Goal: Find specific page/section: Find specific page/section

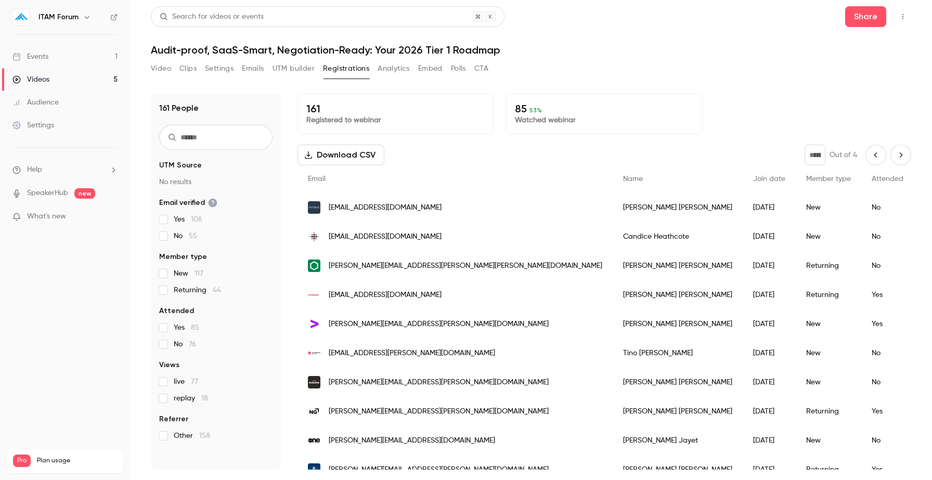
click at [879, 157] on icon "Previous page" at bounding box center [875, 155] width 11 height 8
click at [877, 155] on icon "Previous page" at bounding box center [875, 155] width 11 height 8
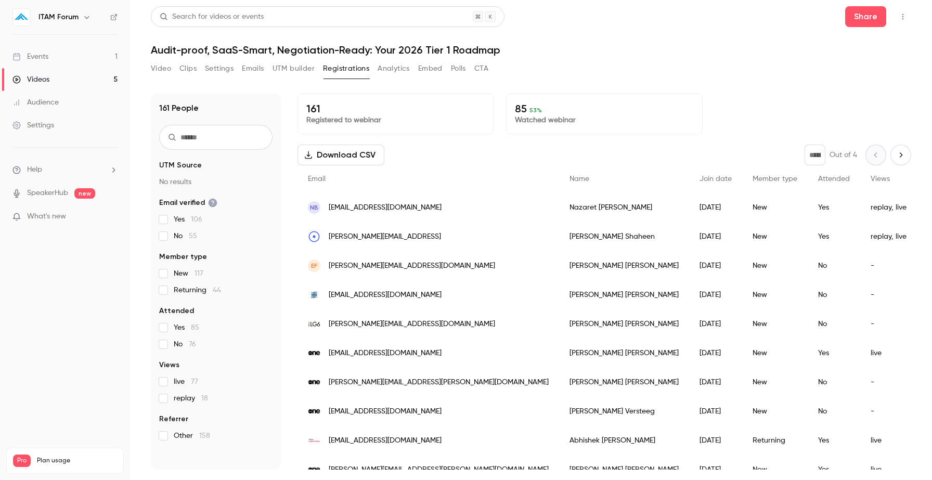
scroll to position [246, 0]
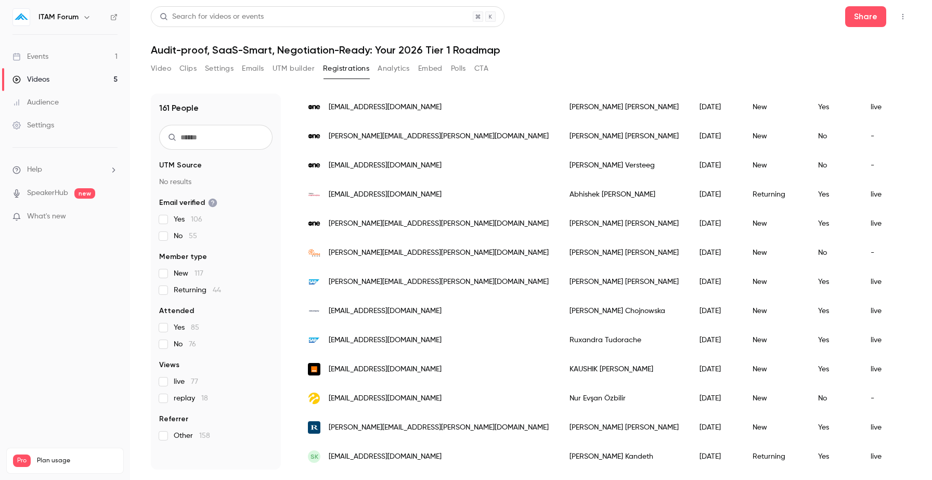
click at [559, 286] on div "[PERSON_NAME]" at bounding box center [624, 281] width 130 height 29
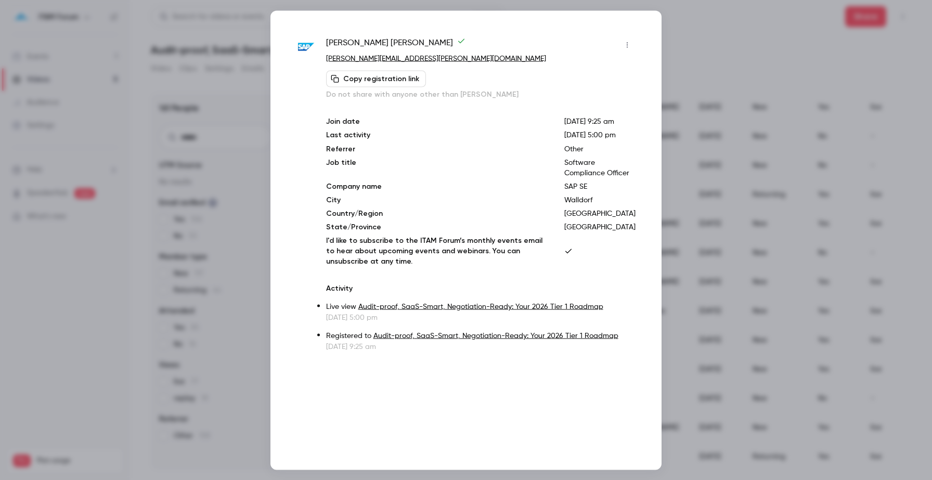
click at [596, 232] on p "[GEOGRAPHIC_DATA]" at bounding box center [599, 226] width 71 height 10
drag, startPoint x: 591, startPoint y: 257, endPoint x: 639, endPoint y: 272, distance: 50.8
click at [639, 272] on div "[PERSON_NAME] [PERSON_NAME][EMAIL_ADDRESS][PERSON_NAME][DOMAIN_NAME] Copy regis…" at bounding box center [465, 239] width 391 height 459
copy p "[GEOGRAPHIC_DATA]"
click at [178, 34] on div at bounding box center [466, 240] width 932 height 480
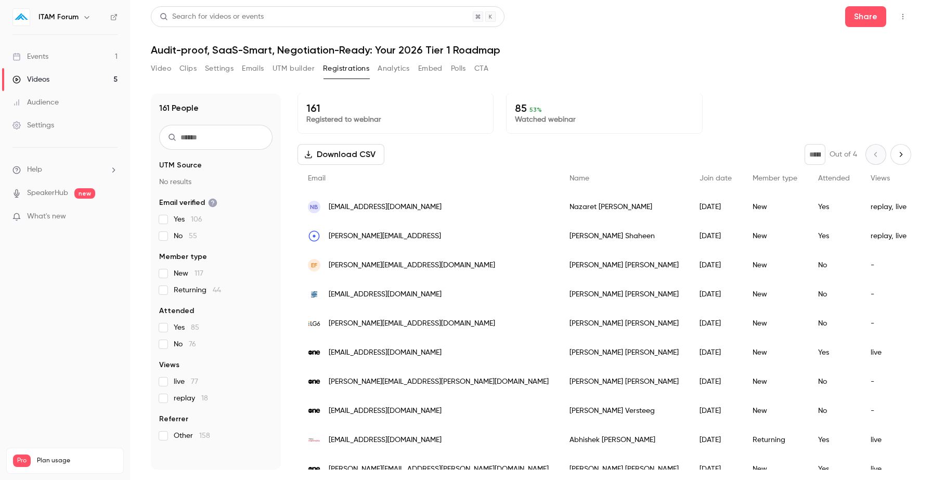
scroll to position [0, 0]
click at [897, 156] on icon "Next page" at bounding box center [900, 155] width 11 height 8
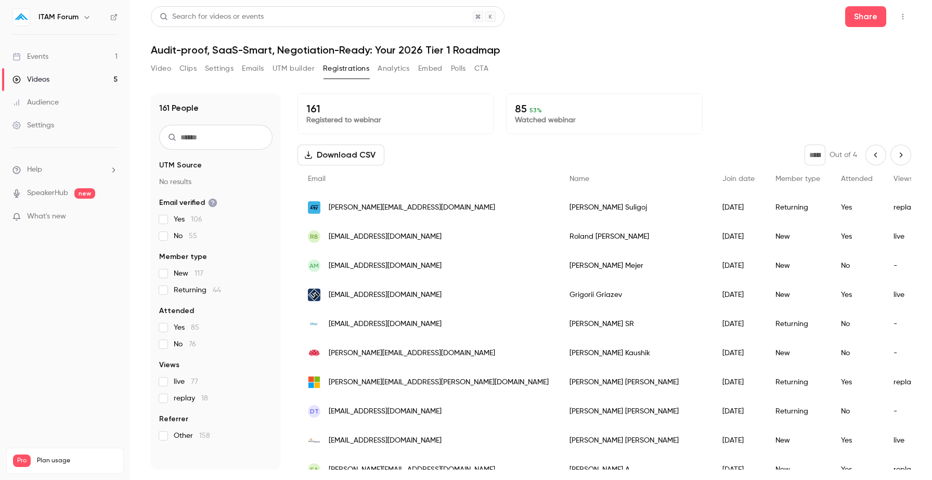
click at [902, 154] on icon "Next page" at bounding box center [900, 154] width 3 height 5
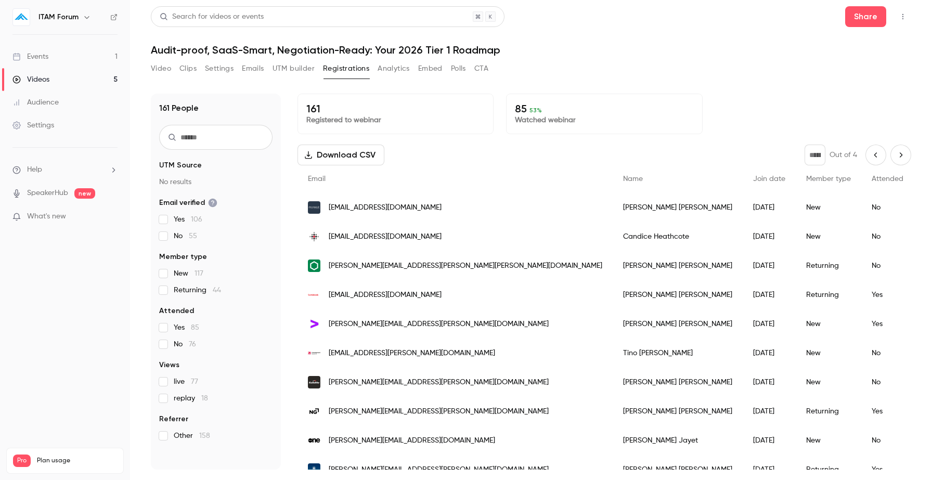
click at [612, 267] on div "[PERSON_NAME]" at bounding box center [677, 265] width 130 height 29
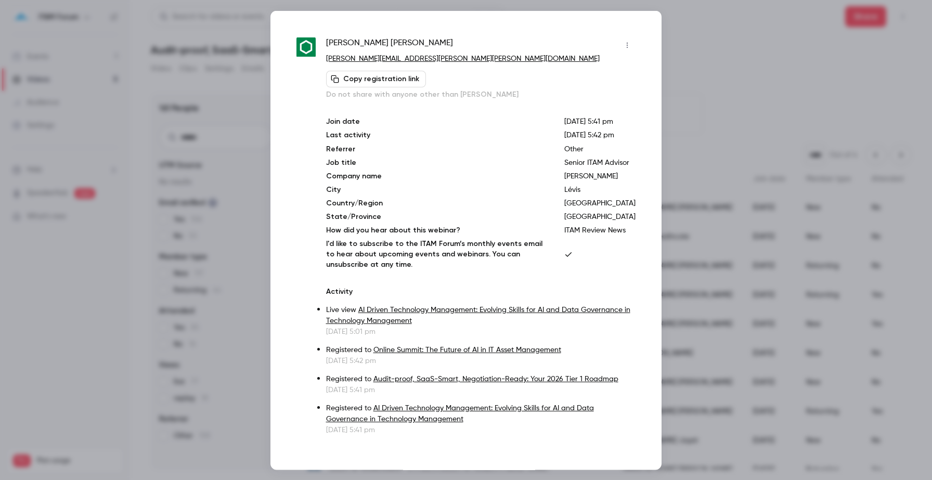
click at [607, 194] on p "Lévis" at bounding box center [599, 189] width 71 height 10
drag, startPoint x: 600, startPoint y: 254, endPoint x: 627, endPoint y: 254, distance: 27.0
click at [627, 254] on div "Join date [DATE] 5:41 pm Last activity [DATE] 5:42 pm Referrer Other Job title …" at bounding box center [480, 192] width 309 height 153
copy p "Lévis"
drag, startPoint x: 602, startPoint y: 280, endPoint x: 635, endPoint y: 280, distance: 33.3
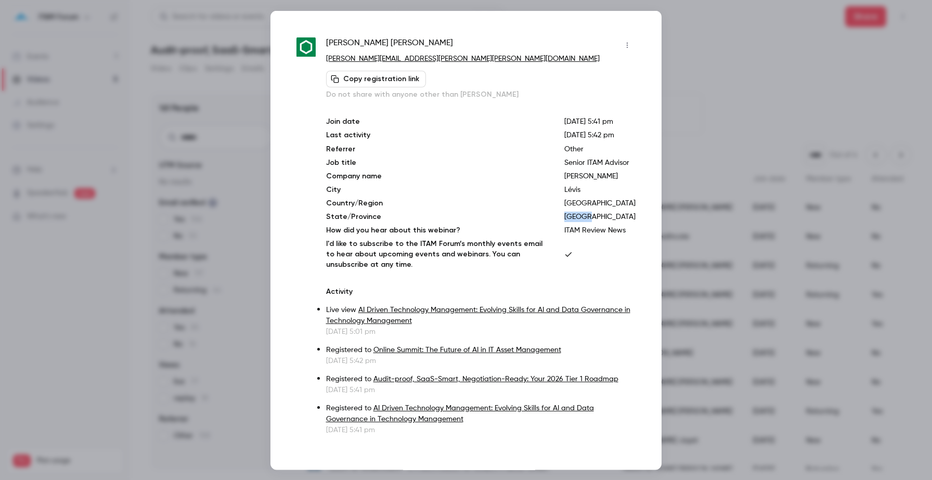
click at [635, 221] on p "[GEOGRAPHIC_DATA]" at bounding box center [599, 216] width 71 height 10
copy p "[GEOGRAPHIC_DATA]"
click at [683, 82] on div at bounding box center [466, 240] width 932 height 480
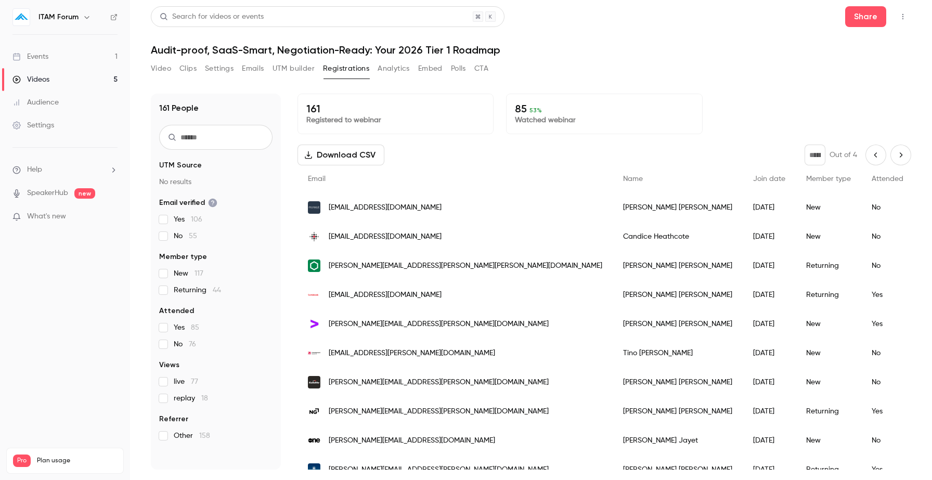
click at [903, 155] on icon "Next page" at bounding box center [900, 155] width 11 height 8
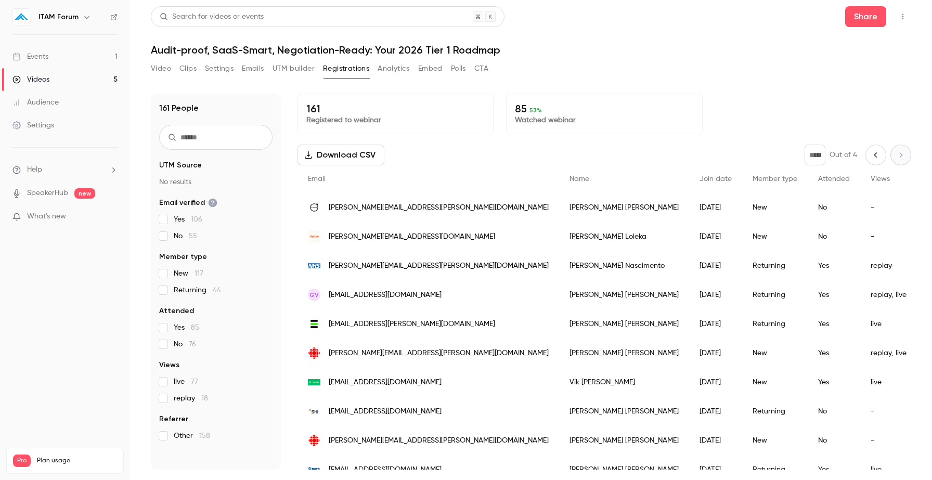
click at [877, 158] on icon "Previous page" at bounding box center [875, 155] width 11 height 8
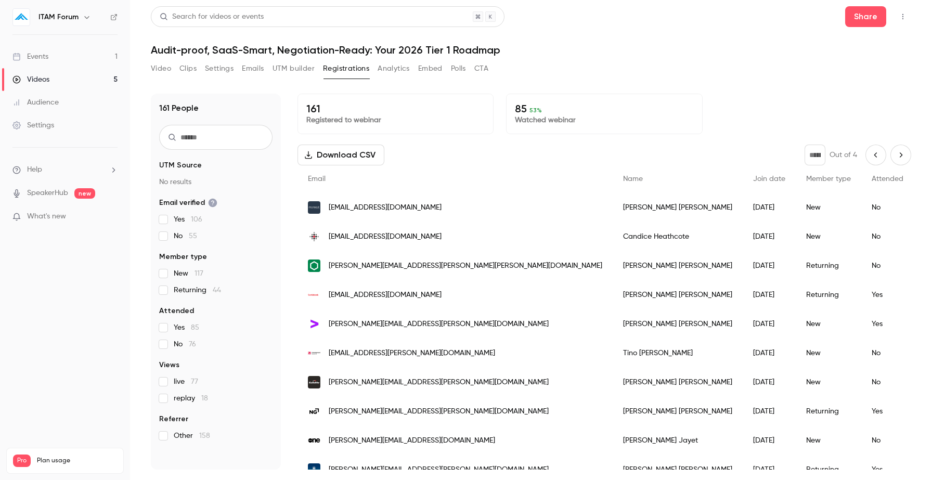
click at [877, 158] on icon "Previous page" at bounding box center [875, 155] width 11 height 8
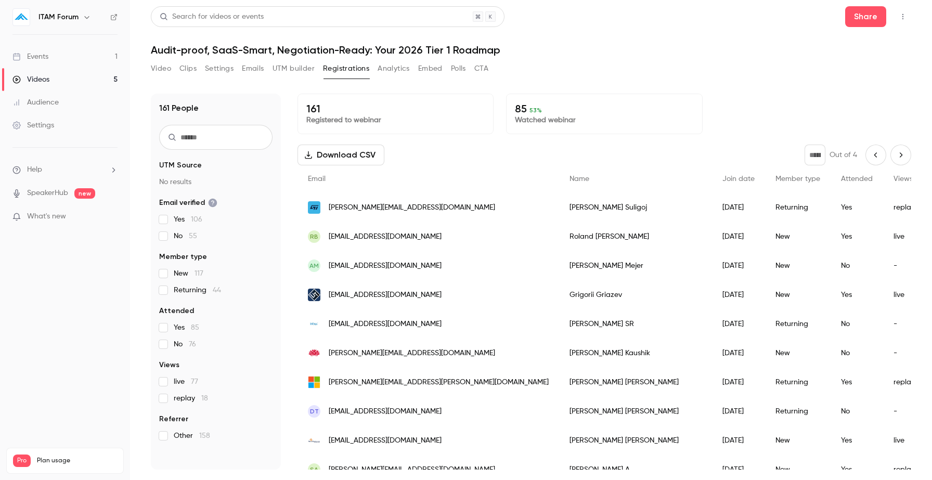
click at [559, 302] on div "[PERSON_NAME]" at bounding box center [635, 294] width 153 height 29
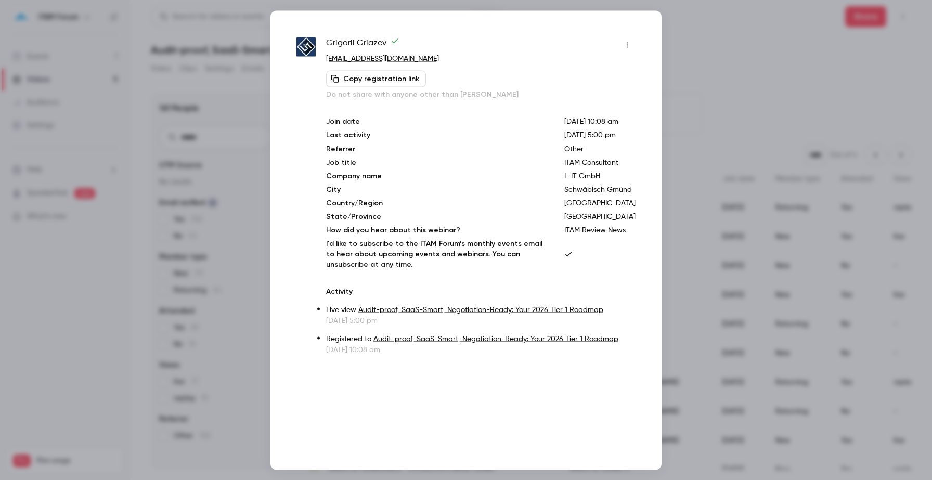
click at [610, 194] on p "Schwäbisch Gmünd" at bounding box center [599, 189] width 71 height 10
drag, startPoint x: 591, startPoint y: 221, endPoint x: 621, endPoint y: 231, distance: 31.7
click at [621, 194] on p "Schwäbisch Gmünd" at bounding box center [599, 189] width 71 height 10
copy p "Schwäbisch Gmünd"
drag, startPoint x: 590, startPoint y: 259, endPoint x: 649, endPoint y: 276, distance: 61.1
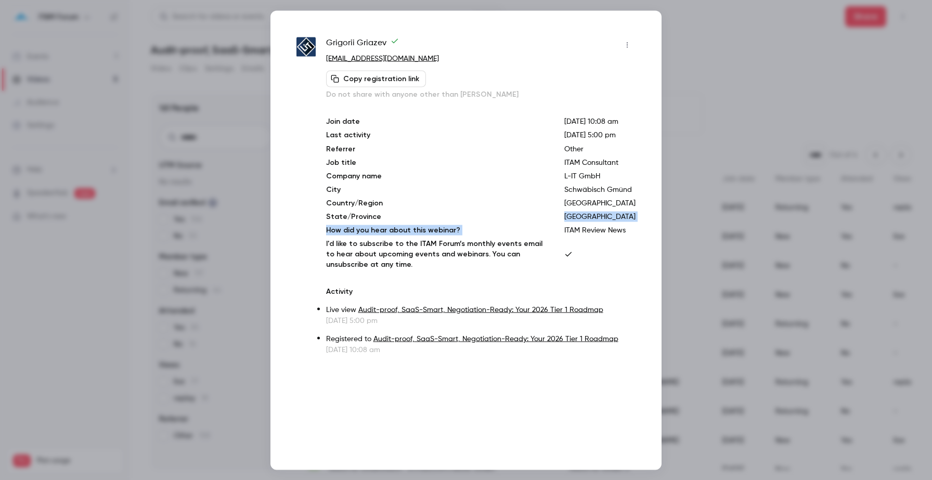
click at [649, 276] on div "[PERSON_NAME] [EMAIL_ADDRESS][DOMAIN_NAME] Copy registration link Do not share …" at bounding box center [465, 239] width 391 height 459
click at [624, 221] on p "[GEOGRAPHIC_DATA]" at bounding box center [599, 216] width 71 height 10
drag, startPoint x: 592, startPoint y: 257, endPoint x: 634, endPoint y: 267, distance: 43.1
click at [634, 221] on p "[GEOGRAPHIC_DATA]" at bounding box center [599, 216] width 71 height 10
copy p "[GEOGRAPHIC_DATA]"
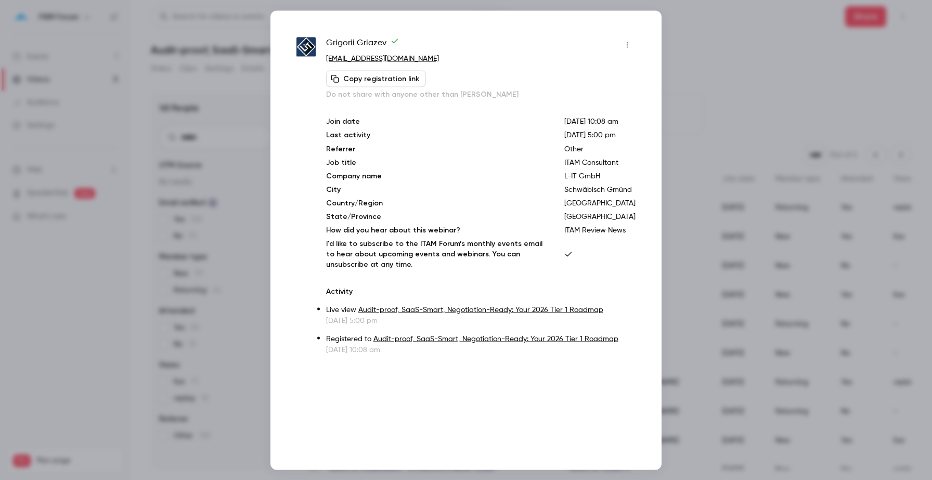
click at [677, 55] on div at bounding box center [466, 240] width 932 height 480
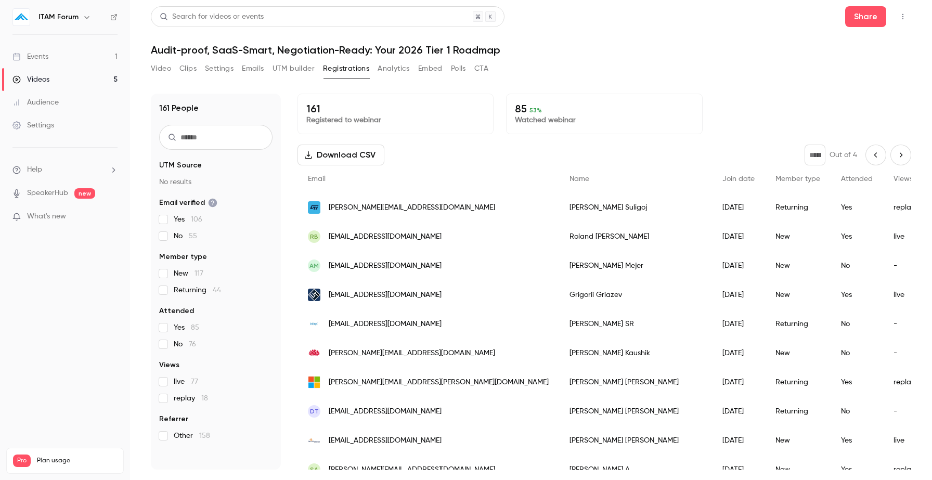
click at [880, 158] on icon "Previous page" at bounding box center [875, 155] width 11 height 8
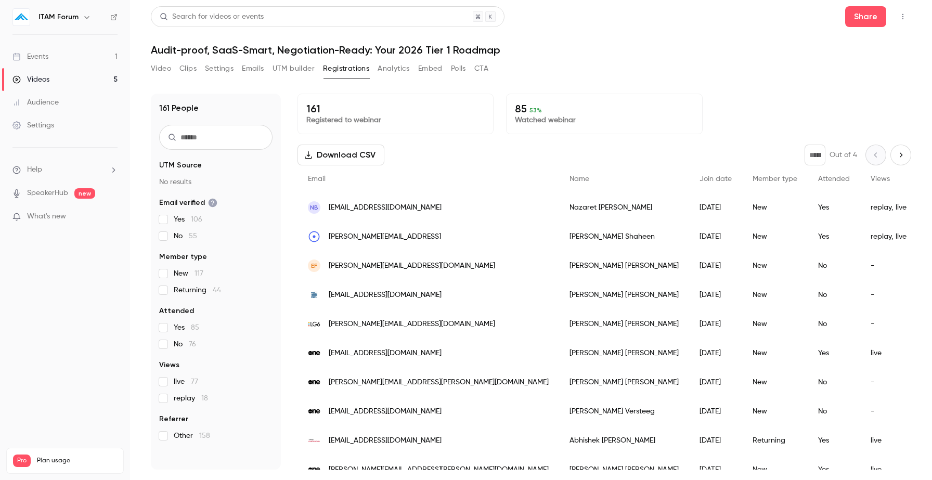
click at [905, 156] on icon "Next page" at bounding box center [900, 155] width 11 height 8
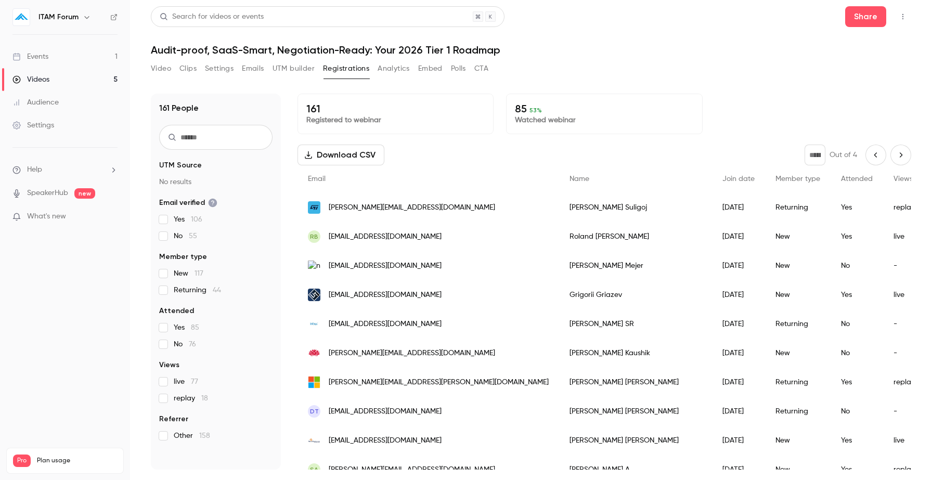
click at [905, 156] on icon "Next page" at bounding box center [900, 155] width 11 height 8
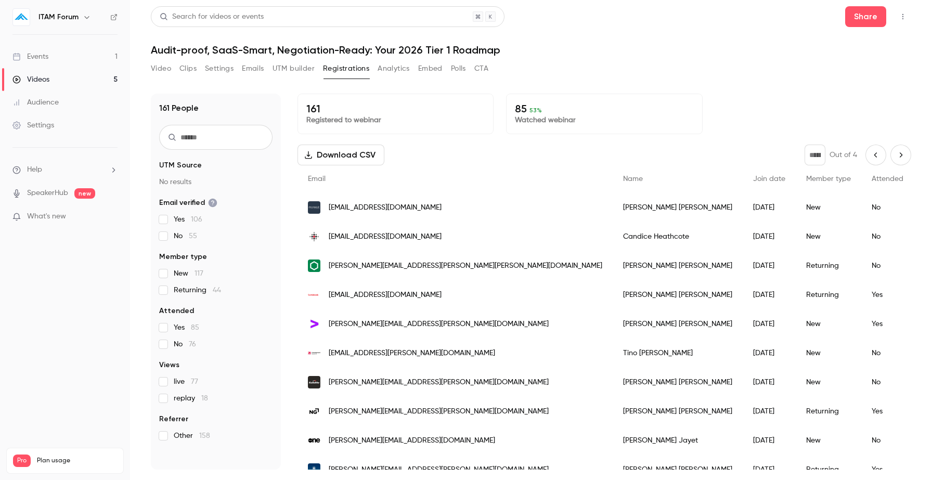
scroll to position [1179, 0]
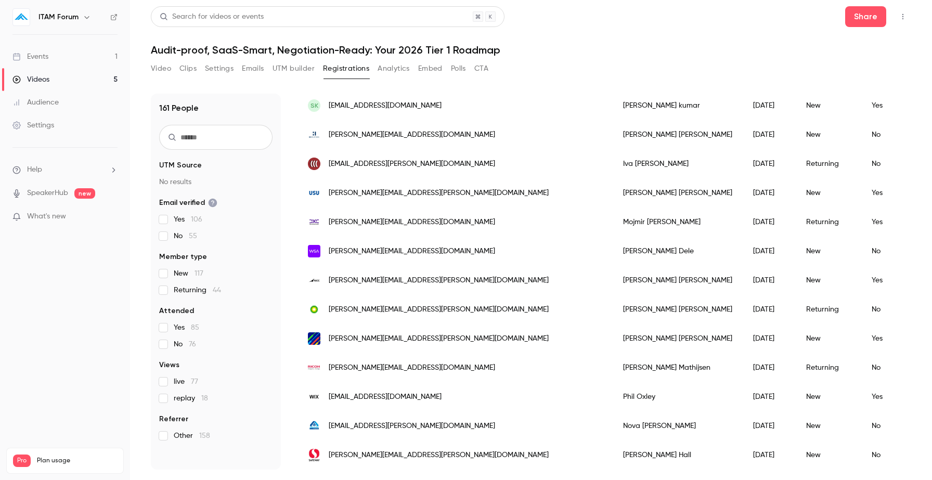
click at [612, 339] on div "[PERSON_NAME]" at bounding box center [677, 338] width 130 height 29
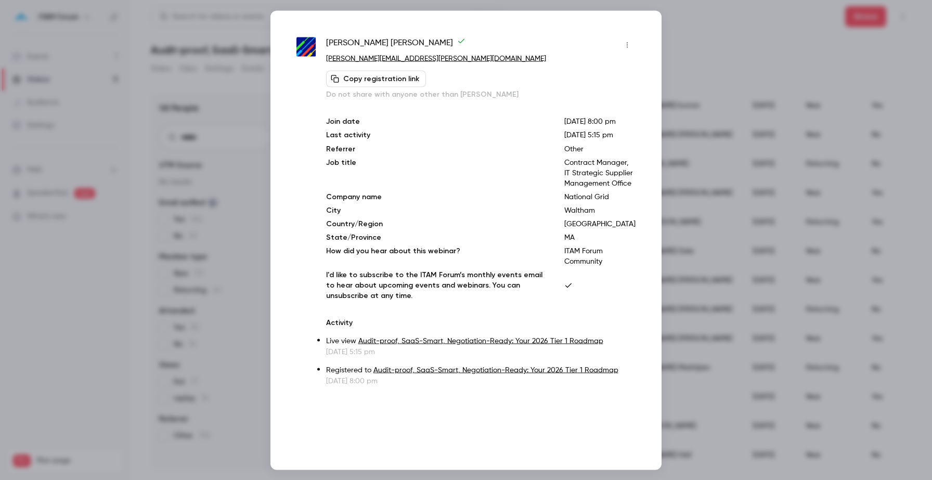
click at [598, 186] on p "Contract Manager, IT Strategic Supplier Management Office" at bounding box center [599, 172] width 71 height 31
drag, startPoint x: 591, startPoint y: 185, endPoint x: 635, endPoint y: 234, distance: 65.9
click at [635, 188] on p "Contract Manager, IT Strategic Supplier Management Office" at bounding box center [599, 172] width 71 height 31
copy p "Contract Manager, IT Strategic Supplier Management Office"
drag, startPoint x: 592, startPoint y: 251, endPoint x: 642, endPoint y: 251, distance: 49.4
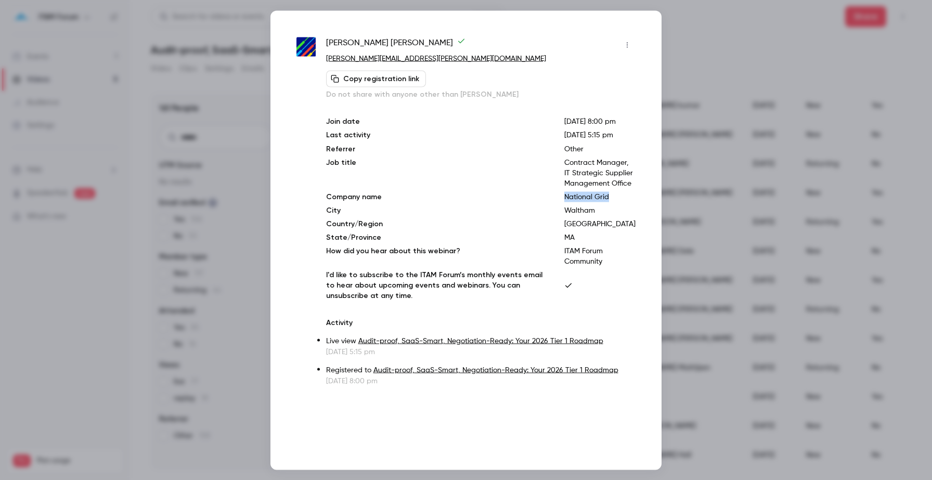
click at [642, 251] on div "Pamela Berube-Peters [EMAIL_ADDRESS][PERSON_NAME][DOMAIN_NAME] Copy registratio…" at bounding box center [465, 239] width 391 height 459
copy p "National Grid"
copy p "Waltham"
drag, startPoint x: 591, startPoint y: 276, endPoint x: 635, endPoint y: 277, distance: 43.7
click at [635, 229] on p "[GEOGRAPHIC_DATA]" at bounding box center [599, 223] width 71 height 10
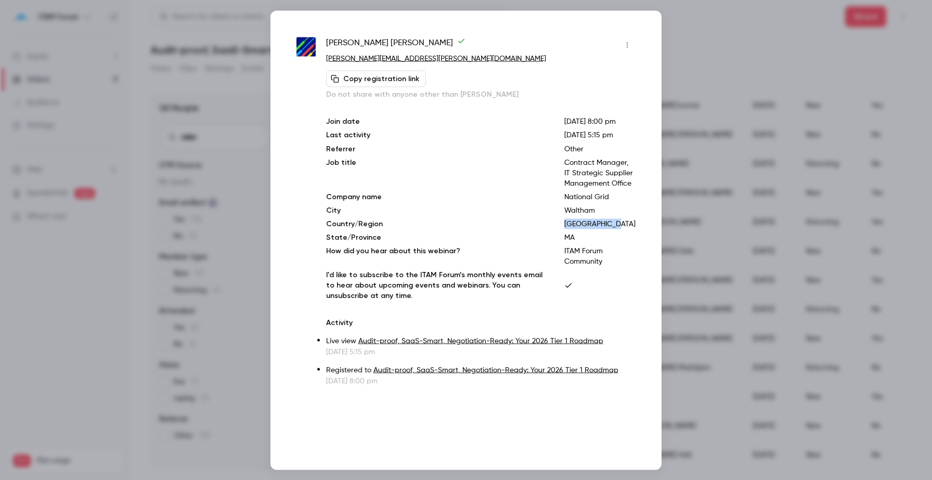
copy p "[GEOGRAPHIC_DATA]"
click at [670, 59] on div at bounding box center [466, 240] width 932 height 480
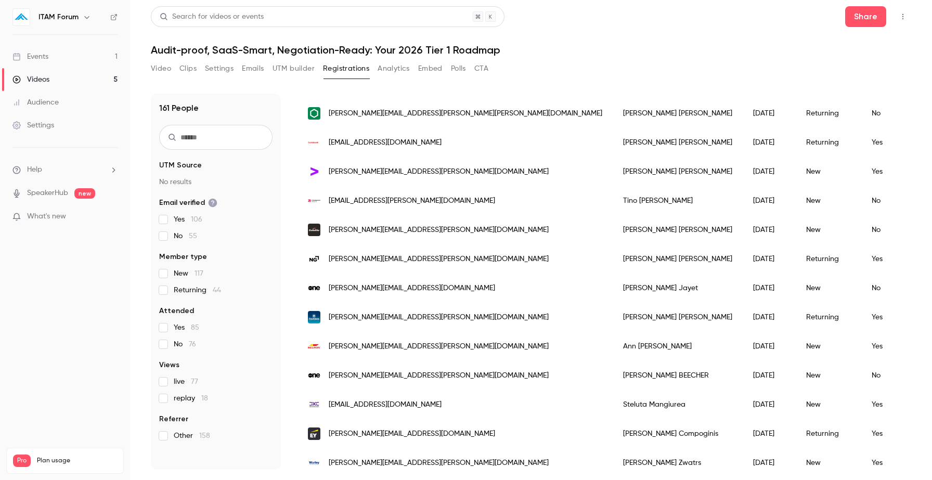
scroll to position [0, 0]
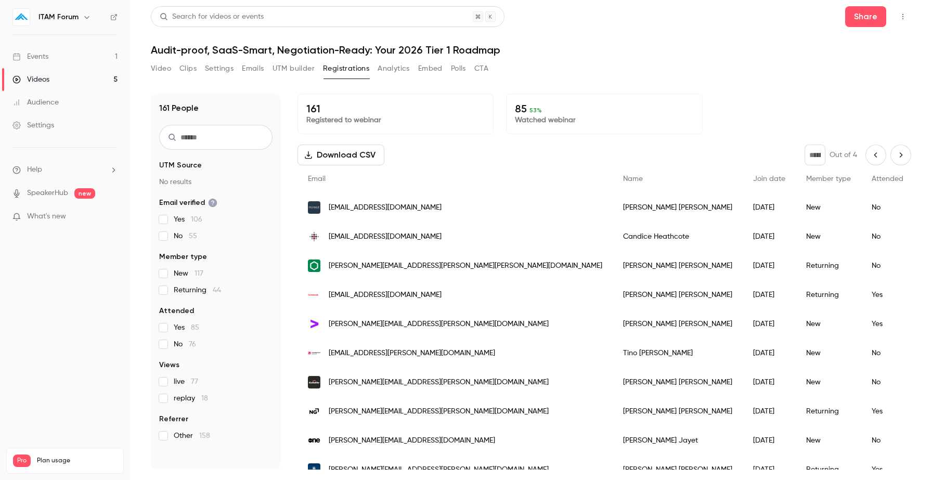
click at [907, 154] on button "Next page" at bounding box center [900, 155] width 21 height 21
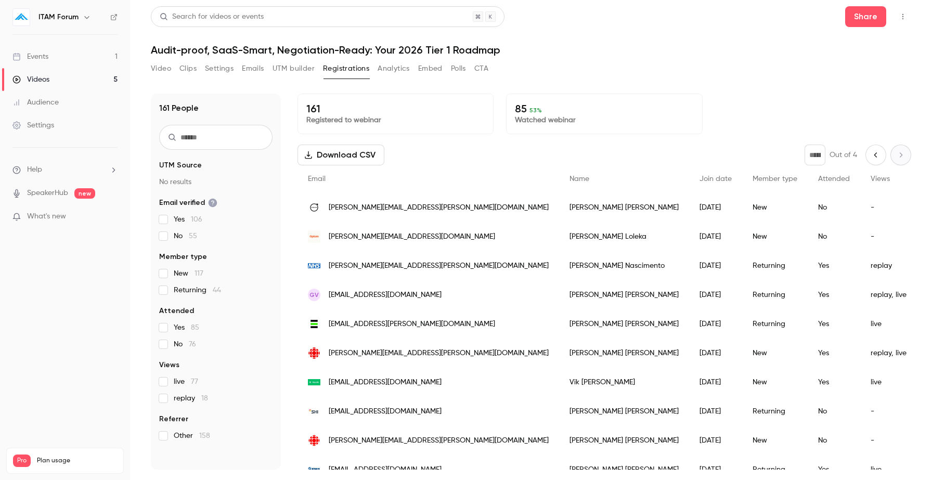
click at [872, 153] on icon "Previous page" at bounding box center [875, 155] width 11 height 8
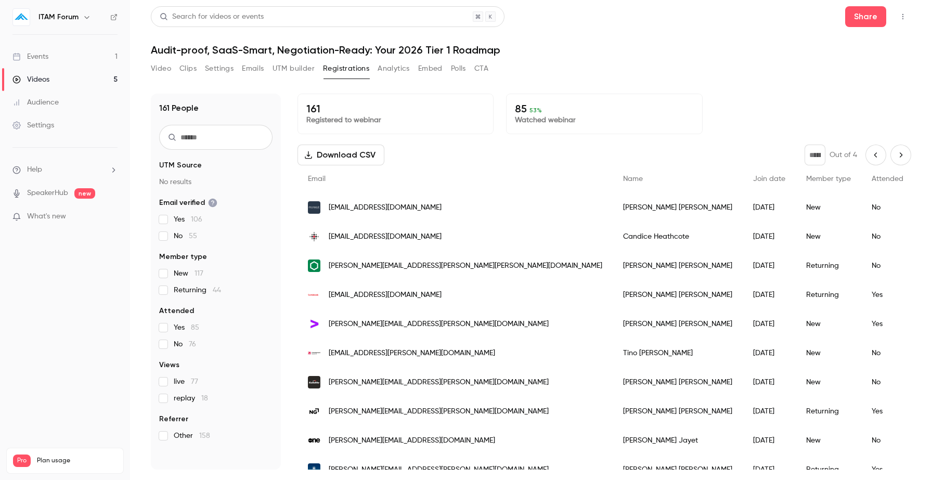
click at [871, 154] on icon "Previous page" at bounding box center [875, 155] width 11 height 8
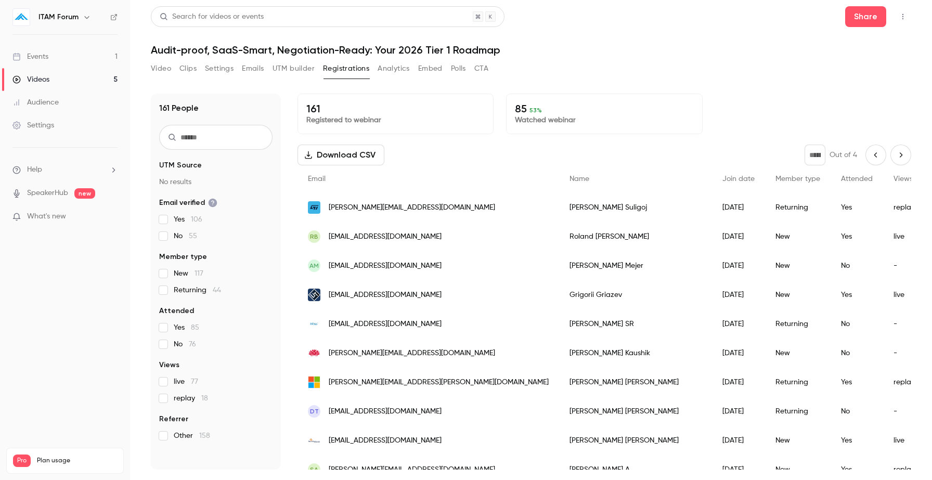
scroll to position [566, 0]
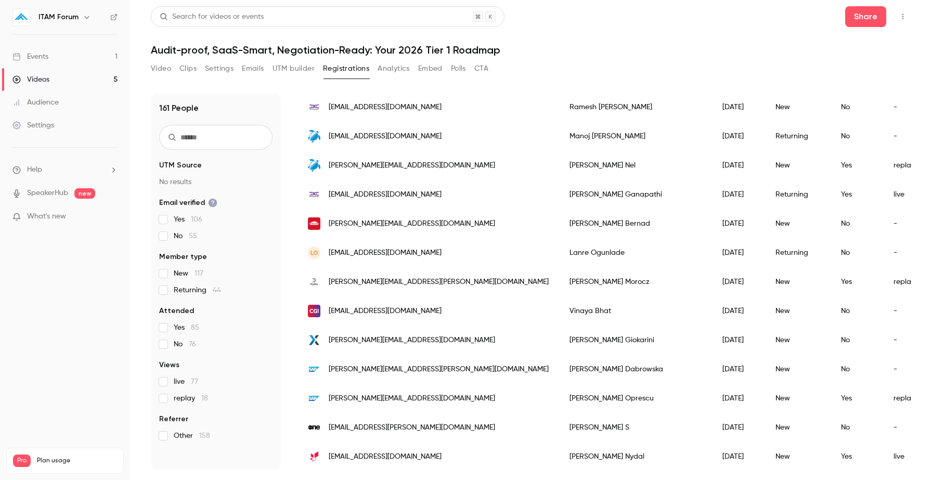
click at [559, 283] on div "[PERSON_NAME]" at bounding box center [635, 281] width 153 height 29
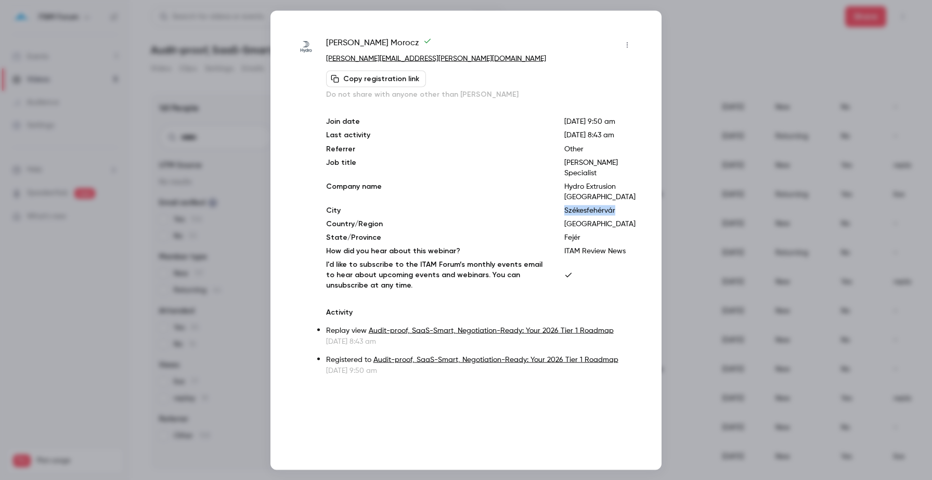
drag, startPoint x: 585, startPoint y: 231, endPoint x: 645, endPoint y: 236, distance: 60.0
click at [645, 236] on div "[PERSON_NAME] [PERSON_NAME][EMAIL_ADDRESS][PERSON_NAME][DOMAIN_NAME] Copy regis…" at bounding box center [465, 239] width 391 height 459
copy p "Székesfehérvár"
drag, startPoint x: 585, startPoint y: 259, endPoint x: 617, endPoint y: 259, distance: 31.7
click at [617, 242] on p "Fejér" at bounding box center [599, 237] width 71 height 10
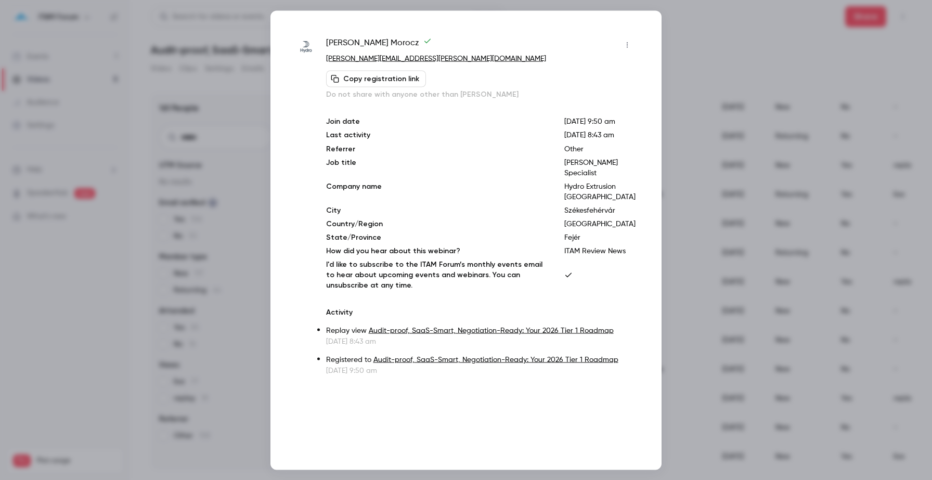
click at [674, 60] on div at bounding box center [466, 240] width 932 height 480
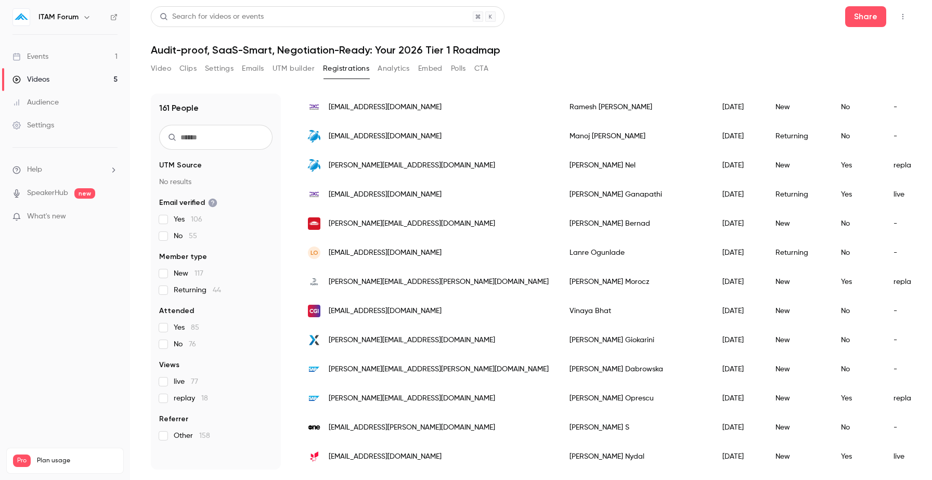
scroll to position [159, 0]
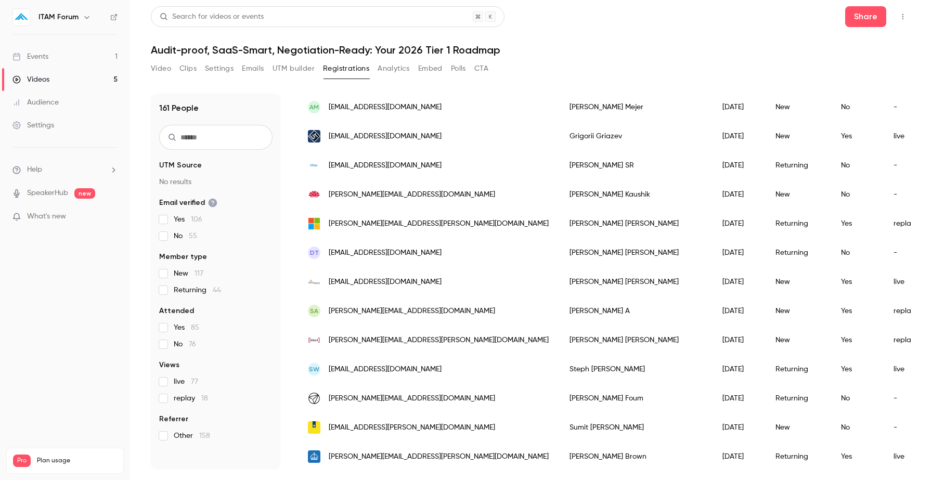
click at [559, 282] on div "[PERSON_NAME]" at bounding box center [635, 281] width 153 height 29
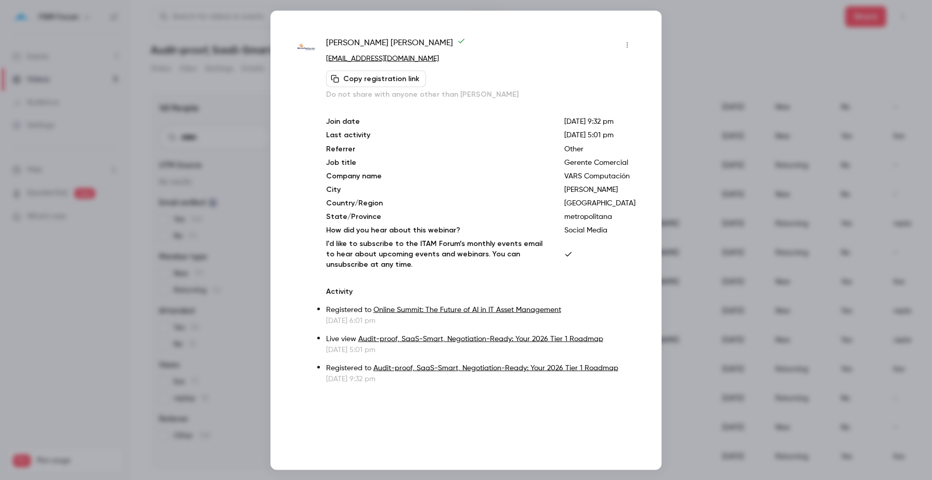
click at [587, 221] on div "Join date [DATE] 9:32 pm Last activity [DATE] 5:01 pm Referrer Other Job title …" at bounding box center [480, 192] width 309 height 153
drag, startPoint x: 589, startPoint y: 205, endPoint x: 633, endPoint y: 216, distance: 45.5
click at [633, 181] on p "VARS Computación" at bounding box center [599, 176] width 71 height 10
click at [680, 49] on div at bounding box center [466, 240] width 932 height 480
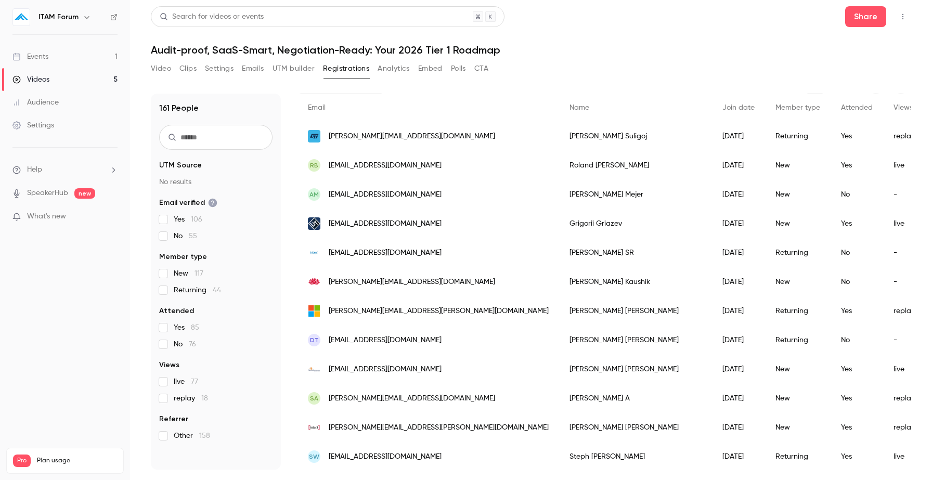
scroll to position [0, 0]
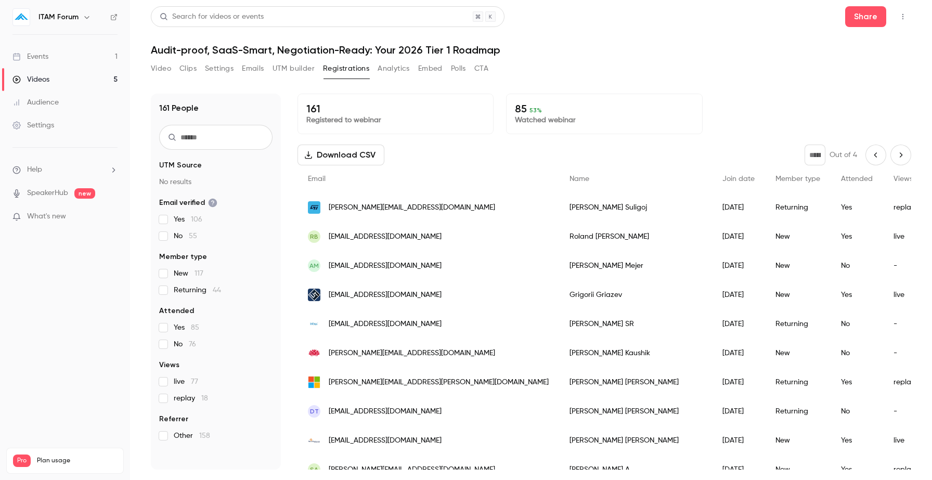
click at [873, 153] on icon "Previous page" at bounding box center [875, 155] width 11 height 8
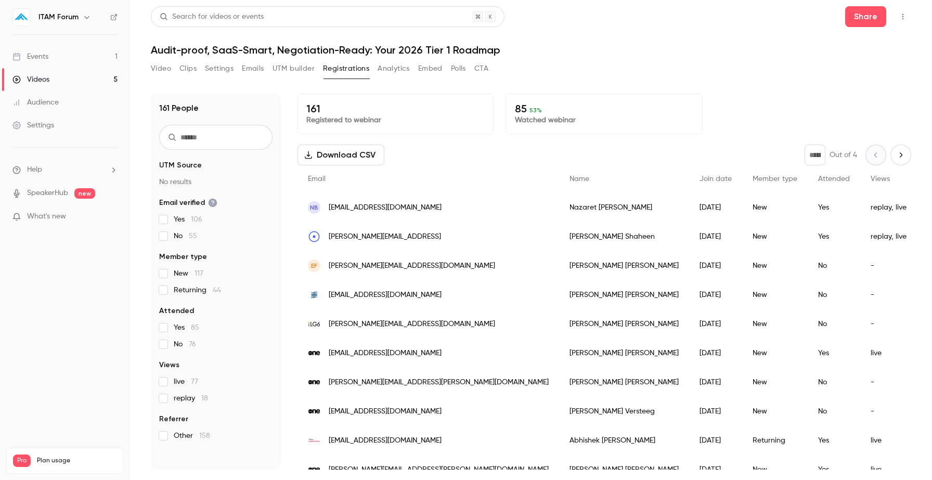
click at [901, 158] on icon "Next page" at bounding box center [900, 155] width 11 height 8
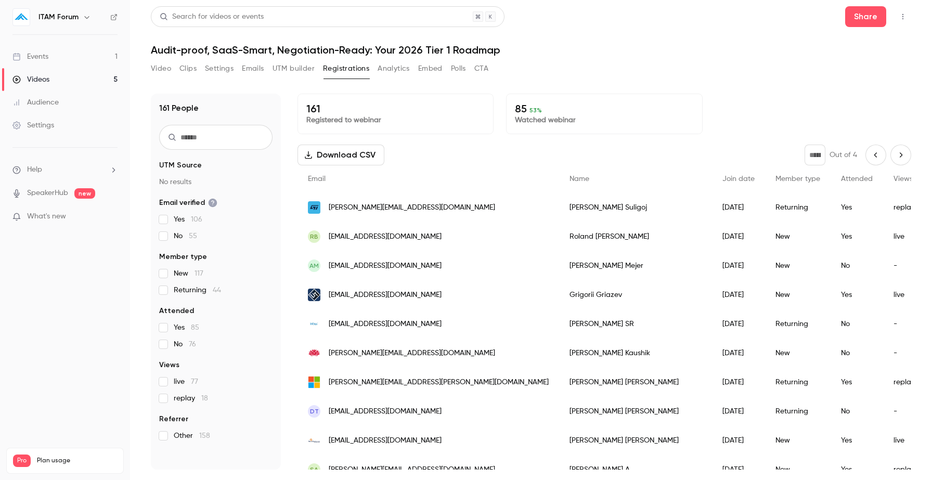
click at [901, 158] on icon "Next page" at bounding box center [900, 155] width 11 height 8
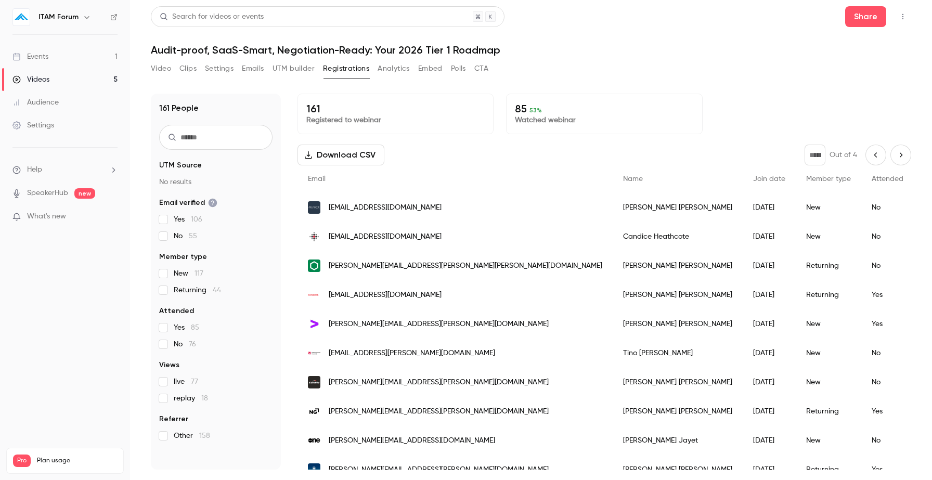
click at [612, 352] on div "[PERSON_NAME]" at bounding box center [677, 352] width 130 height 29
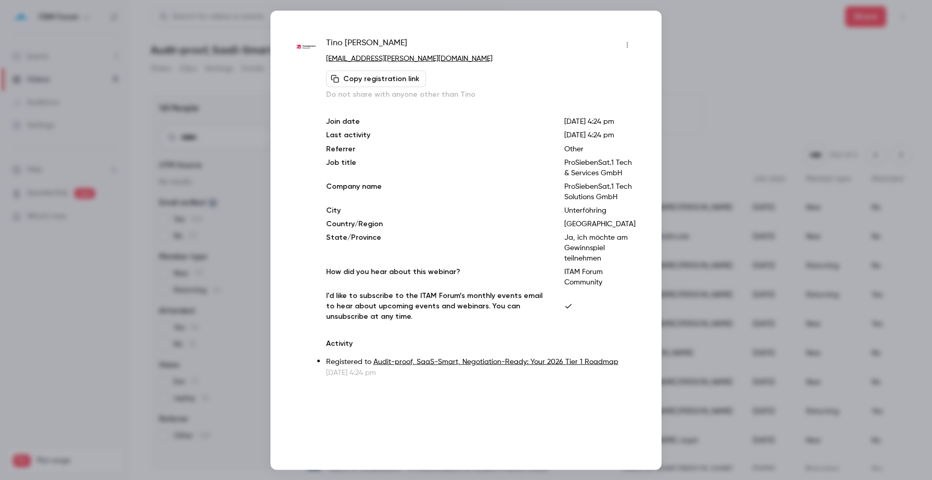
click at [612, 178] on p "ProSiebenSat.1 Tech & Services GmbH" at bounding box center [599, 167] width 71 height 21
drag, startPoint x: 586, startPoint y: 184, endPoint x: 618, endPoint y: 216, distance: 45.6
click at [618, 178] on p "ProSiebenSat.1 Tech & Services GmbH" at bounding box center [599, 167] width 71 height 21
click at [606, 215] on p "Unterföhring" at bounding box center [599, 210] width 71 height 10
drag, startPoint x: 586, startPoint y: 263, endPoint x: 630, endPoint y: 264, distance: 43.7
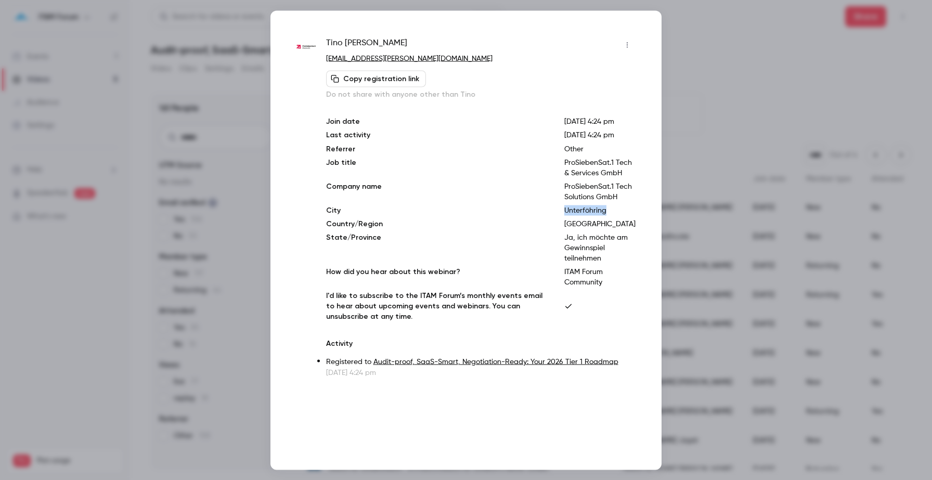
click at [630, 215] on p "Unterföhring" at bounding box center [599, 210] width 71 height 10
drag, startPoint x: 586, startPoint y: 290, endPoint x: 632, endPoint y: 317, distance: 52.9
click at [632, 263] on p "Ja, ich möchte am Gewinnspiel teilnehmen" at bounding box center [599, 247] width 71 height 31
click at [599, 215] on p "Unterföhring" at bounding box center [599, 210] width 71 height 10
drag, startPoint x: 585, startPoint y: 262, endPoint x: 633, endPoint y: 265, distance: 47.9
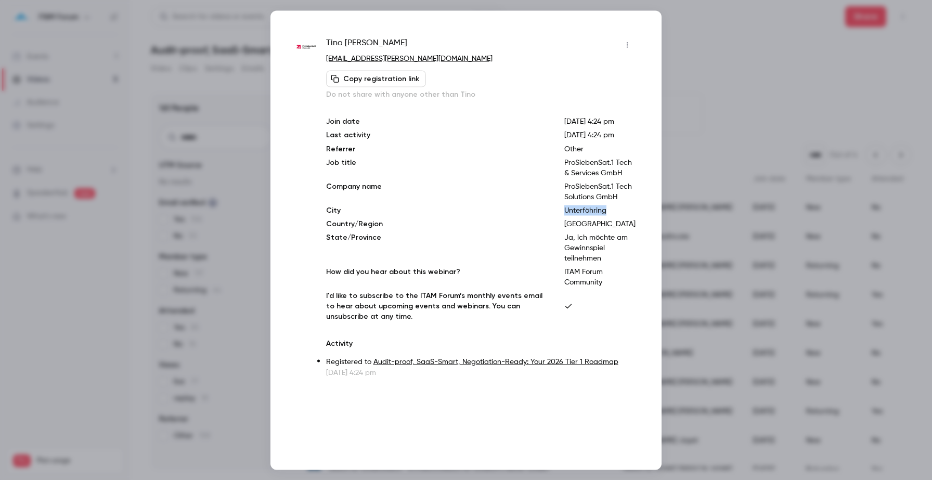
click at [633, 265] on div "Join date [DATE] 4:24 pm Last activity [DATE] 4:24 pm Referrer Other Job title …" at bounding box center [480, 218] width 309 height 205
click at [754, 79] on div at bounding box center [466, 240] width 932 height 480
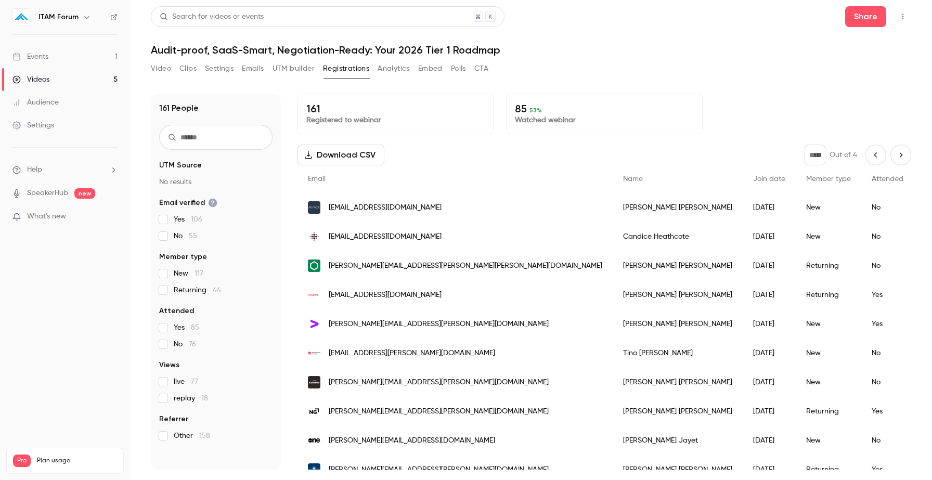
click at [871, 160] on button "Previous page" at bounding box center [875, 155] width 21 height 21
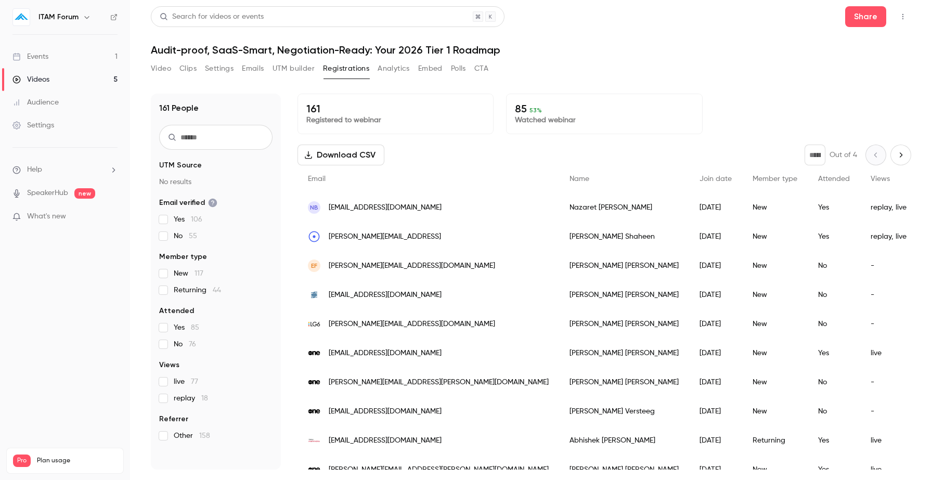
click at [906, 161] on button "Next page" at bounding box center [900, 155] width 21 height 21
type input "*"
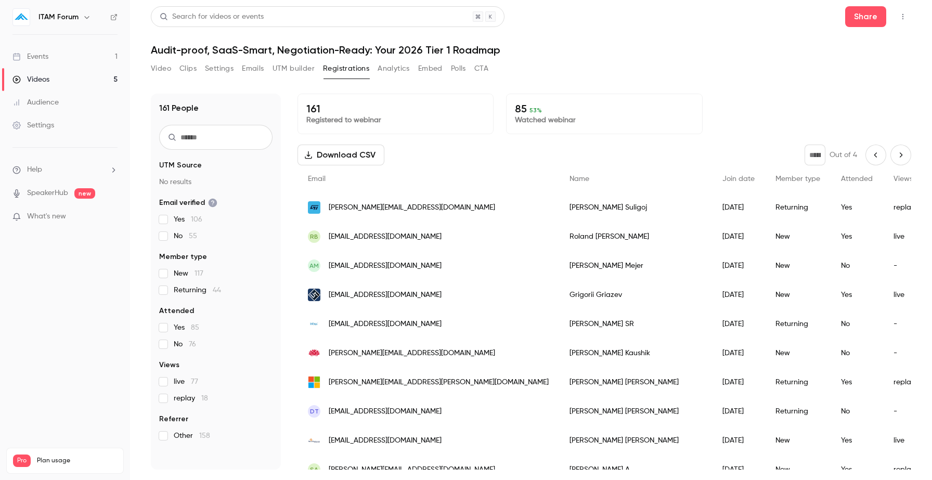
click at [559, 210] on div "[PERSON_NAME]" at bounding box center [635, 207] width 153 height 29
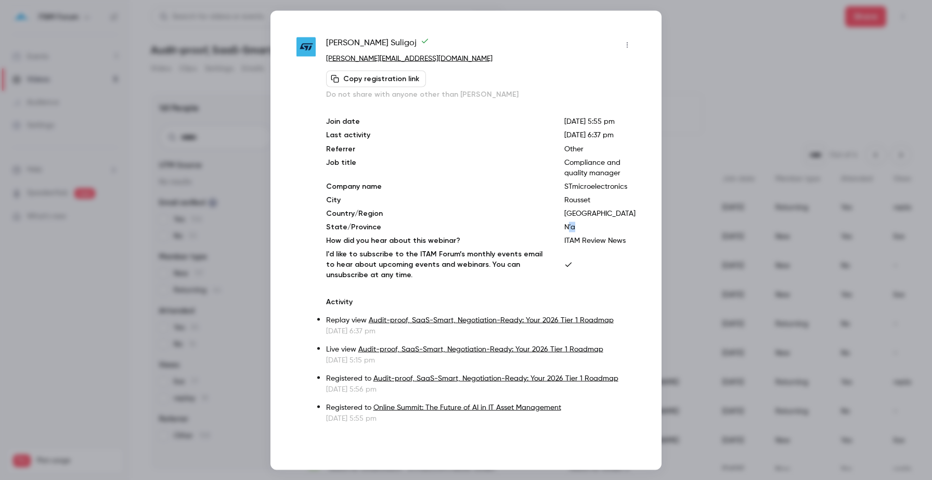
drag, startPoint x: 576, startPoint y: 250, endPoint x: 592, endPoint y: 250, distance: 15.6
click at [592, 232] on p "N’a" at bounding box center [599, 226] width 71 height 10
drag, startPoint x: 571, startPoint y: 247, endPoint x: 587, endPoint y: 247, distance: 15.6
click at [587, 247] on div "Join date [DATE] 5:55 pm Last activity [DATE] 6:37 pm Referrer Other Job title …" at bounding box center [480, 198] width 309 height 164
click at [233, 96] on div at bounding box center [466, 240] width 932 height 480
